Goal: Check status

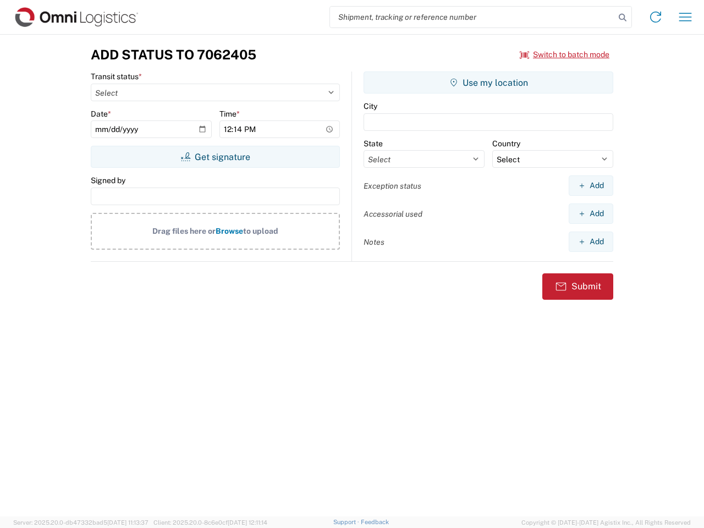
click at [472, 17] on input "search" at bounding box center [472, 17] width 285 height 21
click at [622, 18] on icon at bounding box center [622, 17] width 15 height 15
click at [655, 17] on icon at bounding box center [656, 17] width 18 height 18
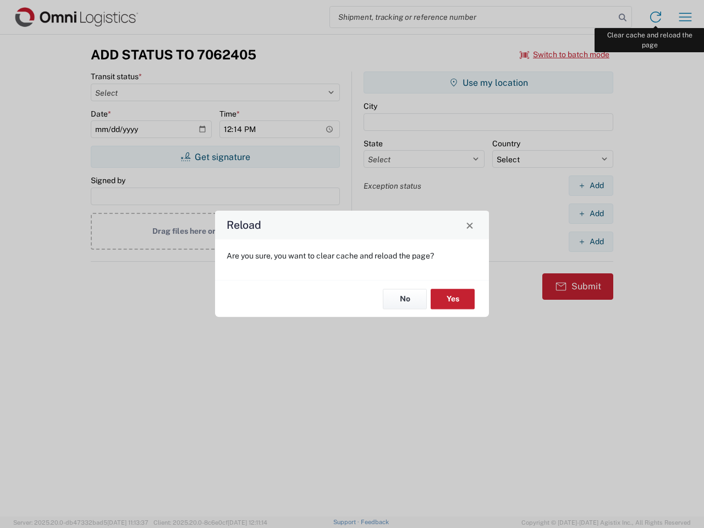
click at [685, 17] on div "Reload Are you sure, you want to clear cache and reload the page? No Yes" at bounding box center [352, 264] width 704 height 528
click at [565, 54] on div "Reload Are you sure, you want to clear cache and reload the page? No Yes" at bounding box center [352, 264] width 704 height 528
click at [215, 157] on div "Reload Are you sure, you want to clear cache and reload the page? No Yes" at bounding box center [352, 264] width 704 height 528
click at [488, 82] on div "Reload Are you sure, you want to clear cache and reload the page? No Yes" at bounding box center [352, 264] width 704 height 528
click at [591, 185] on div "Reload Are you sure, you want to clear cache and reload the page? No Yes" at bounding box center [352, 264] width 704 height 528
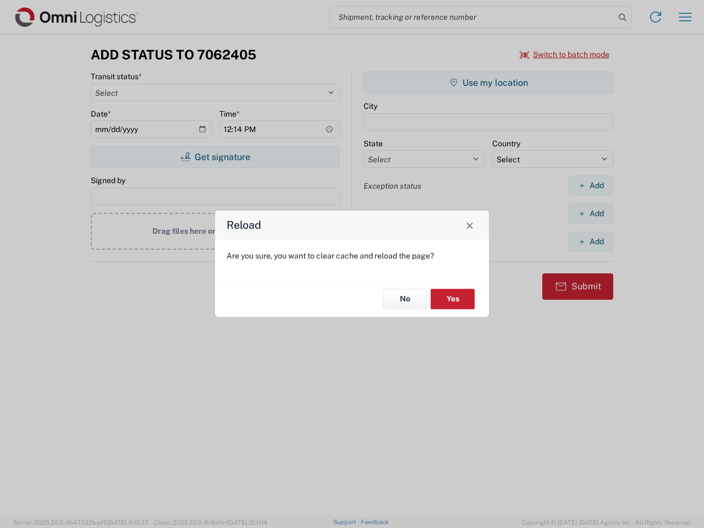
click at [591, 213] on div "Reload Are you sure, you want to clear cache and reload the page? No Yes" at bounding box center [352, 264] width 704 height 528
click at [591, 241] on div "Reload Are you sure, you want to clear cache and reload the page? No Yes" at bounding box center [352, 264] width 704 height 528
